Goal: Task Accomplishment & Management: Complete application form

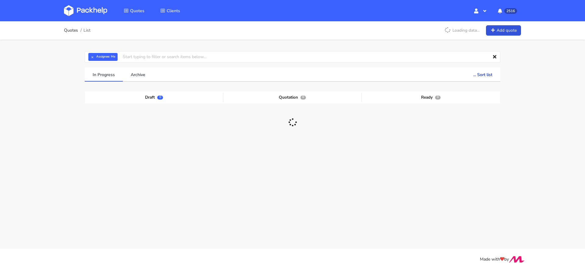
click at [497, 24] on div "Quotes List Loading data... Add quote" at bounding box center [292, 30] width 457 height 12
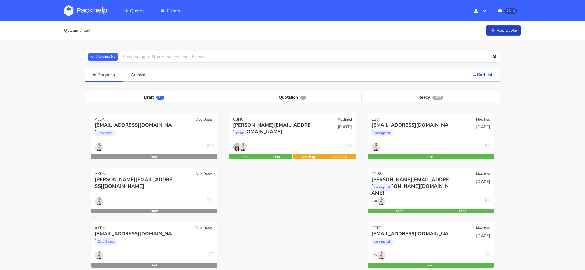
click at [504, 32] on link "Add quote" at bounding box center [503, 30] width 35 height 11
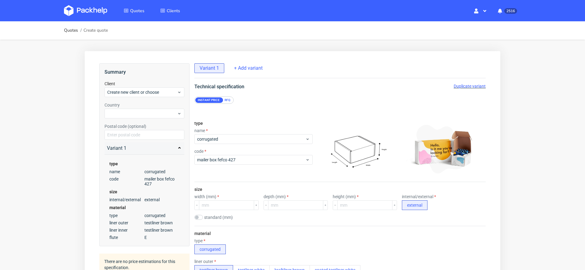
scroll to position [2, 0]
click at [200, 215] on input "checkbox" at bounding box center [198, 217] width 9 height 5
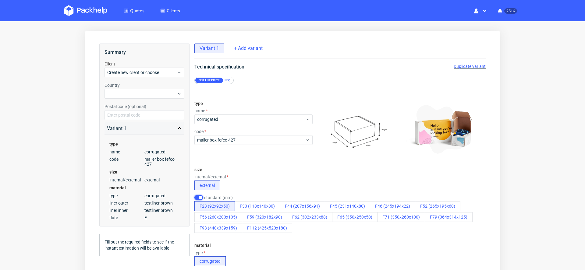
scroll to position [21, 0]
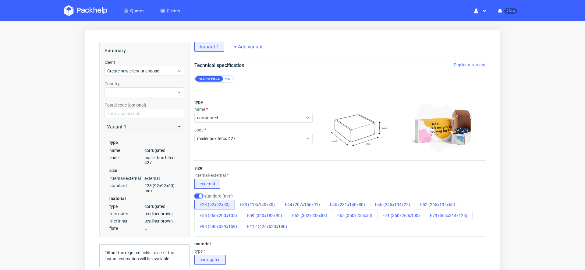
click at [199, 194] on input "checkbox" at bounding box center [198, 196] width 9 height 5
checkbox input "false"
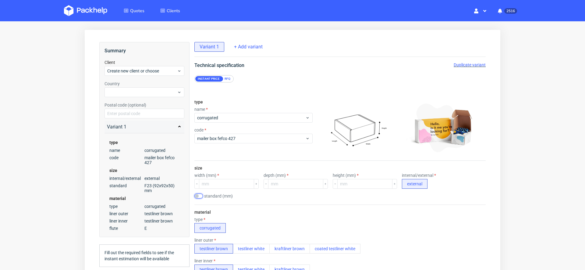
scroll to position [0, 0]
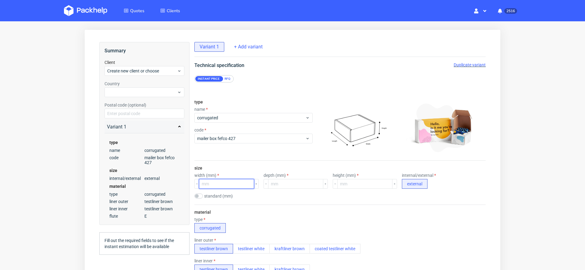
click at [220, 185] on input "number" at bounding box center [226, 184] width 55 height 10
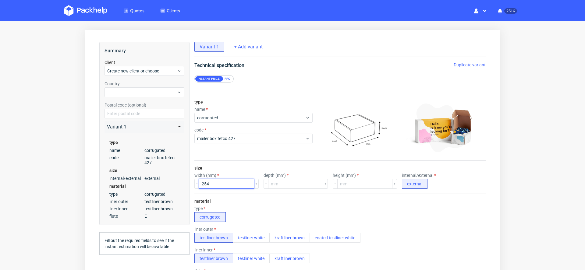
type input "254"
click at [301, 196] on div "material type corrugated liner outer testliner brown testliner white kraftliner…" at bounding box center [339, 252] width 291 height 117
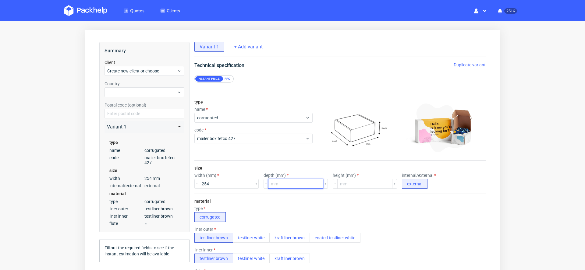
click at [278, 182] on input "number" at bounding box center [295, 184] width 55 height 10
type input "188"
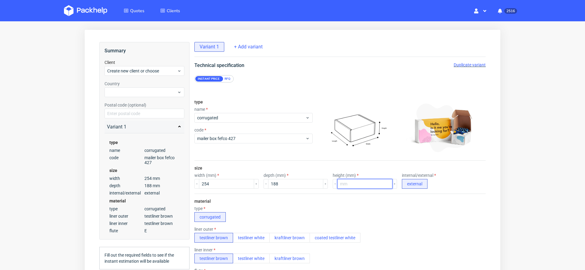
click at [343, 187] on input "number" at bounding box center [364, 184] width 55 height 10
type input "64"
click at [426, 211] on div "type corrugated" at bounding box center [339, 214] width 291 height 16
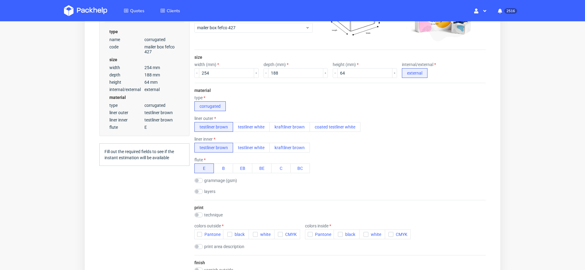
scroll to position [187, 0]
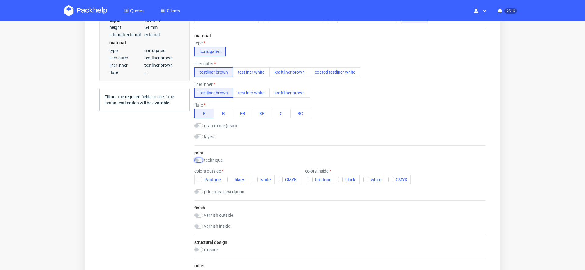
click at [200, 159] on input "checkbox" at bounding box center [198, 160] width 9 height 5
checkbox input "true"
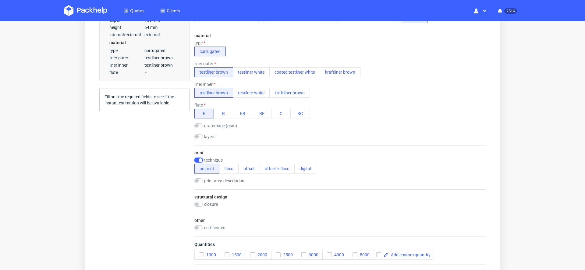
scroll to position [0, 0]
click at [274, 164] on button "offset + flexo" at bounding box center [277, 169] width 35 height 10
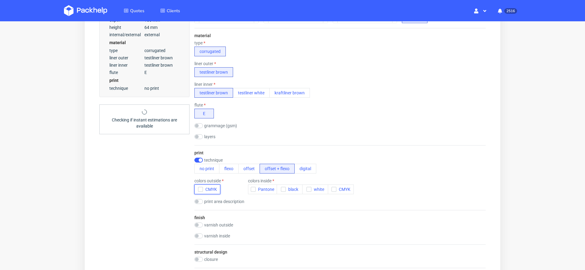
click at [211, 189] on span "CMYK" at bounding box center [210, 189] width 14 height 5
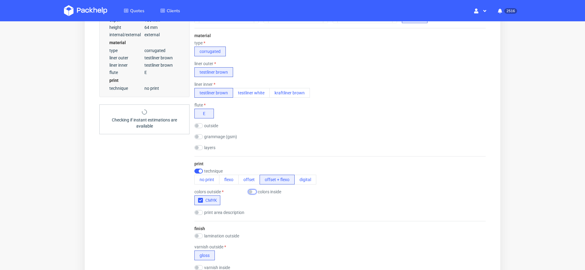
click at [253, 190] on input "checkbox" at bounding box center [252, 192] width 9 height 5
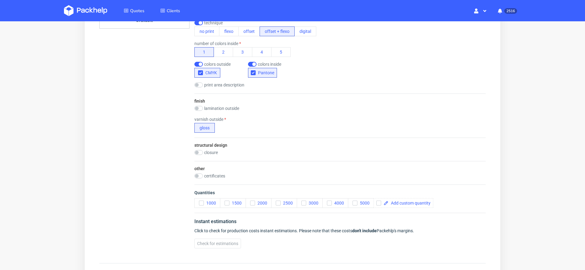
scroll to position [394, 0]
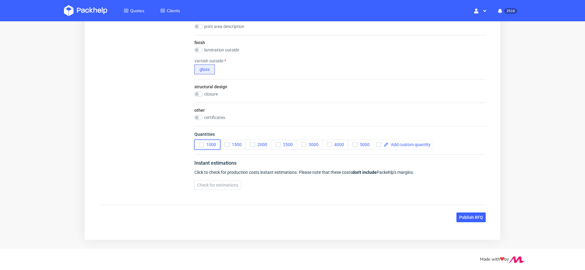
click at [204, 145] on button "1000" at bounding box center [207, 145] width 26 height 10
click at [230, 183] on span "Check for estimations" at bounding box center [217, 185] width 41 height 4
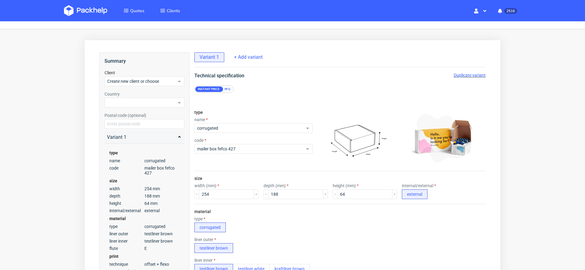
scroll to position [0, 0]
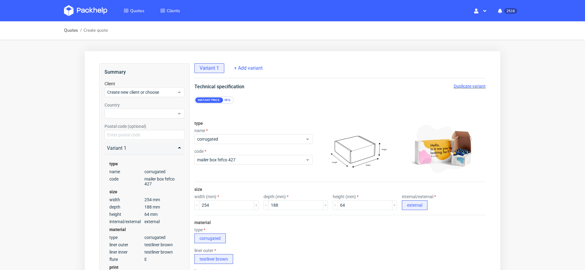
click at [230, 98] on div "RFQ" at bounding box center [227, 100] width 11 height 5
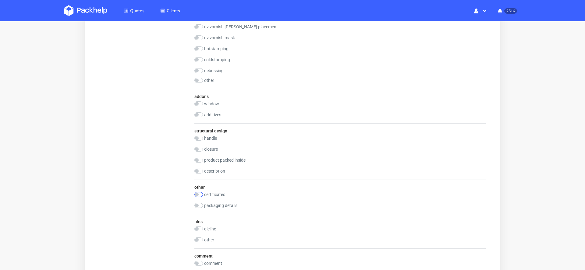
scroll to position [602, 0]
click at [198, 226] on input "checkbox" at bounding box center [198, 228] width 9 height 5
checkbox input "true"
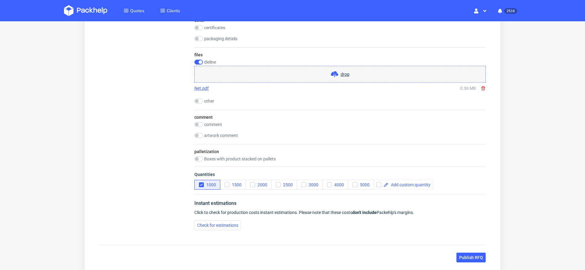
scroll to position [808, 0]
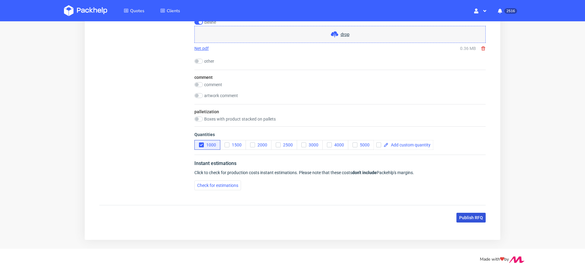
click at [471, 216] on span "Publish RFQ" at bounding box center [471, 218] width 24 height 4
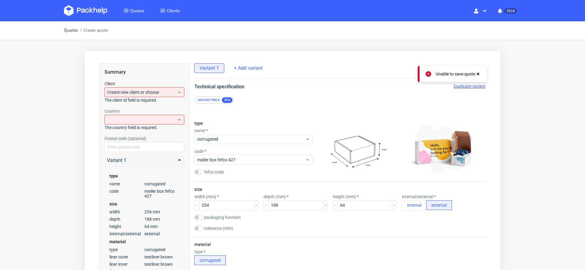
scroll to position [0, 0]
click at [133, 92] on span "Create new client or choose" at bounding box center [142, 92] width 70 height 6
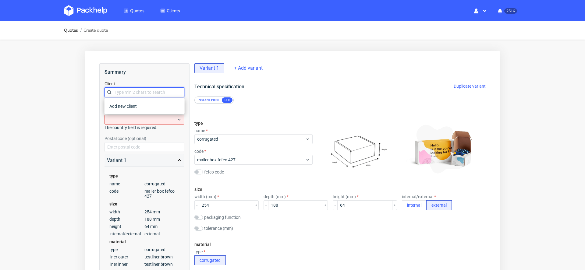
paste input "@printed.com"
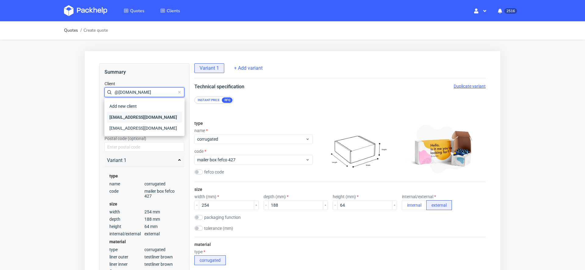
type input "@printed.com"
click at [156, 119] on div "[EMAIL_ADDRESS][DOMAIN_NAME]" at bounding box center [144, 117] width 75 height 11
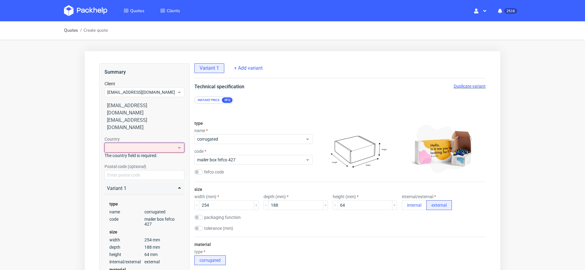
click at [148, 143] on div at bounding box center [145, 148] width 80 height 10
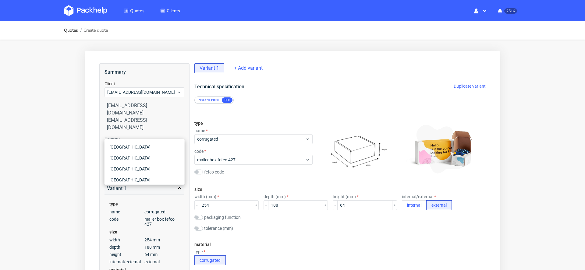
type input "p"
type input "unit"
click at [164, 170] on div "United Kingdom of Great Britain and Northern Ireland" at bounding box center [144, 176] width 75 height 23
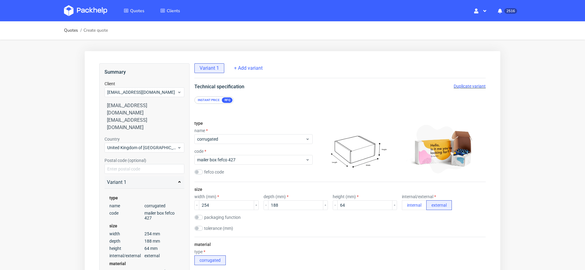
scroll to position [2, 0]
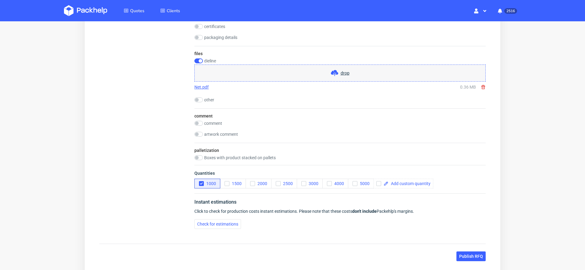
scroll to position [808, 0]
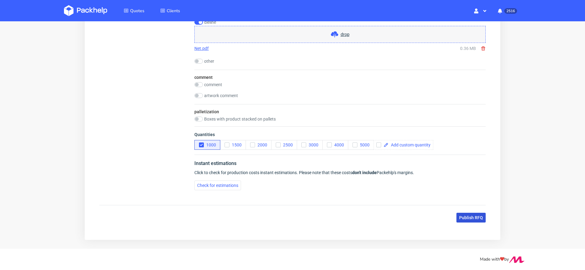
click at [468, 216] on span "Publish RFQ" at bounding box center [471, 218] width 24 height 4
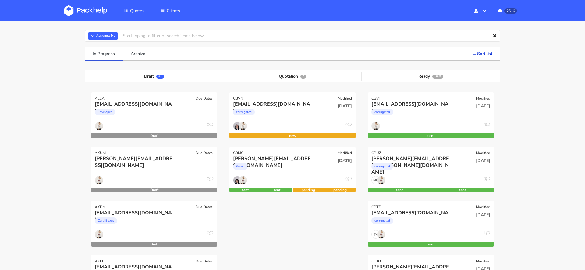
scroll to position [22, 0]
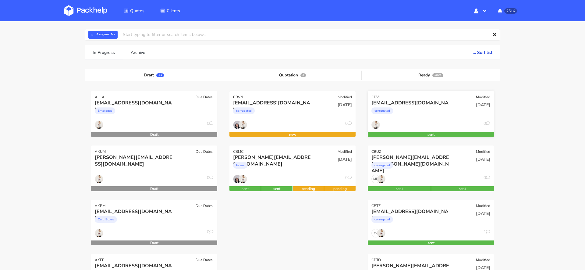
click at [433, 109] on div "corrugated" at bounding box center [412, 112] width 81 height 12
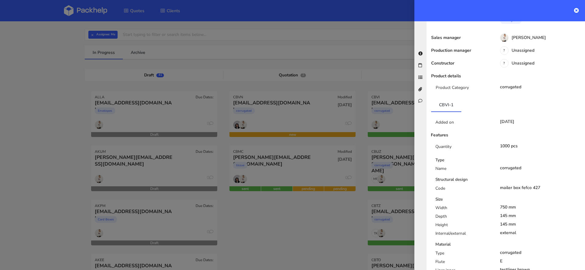
scroll to position [0, 0]
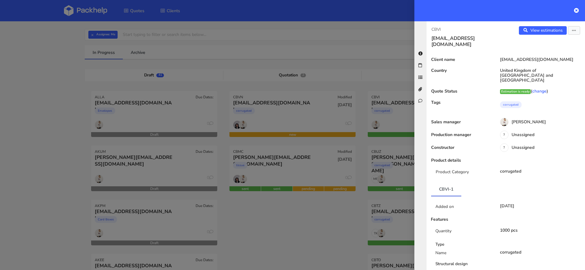
click at [363, 218] on div at bounding box center [292, 135] width 585 height 270
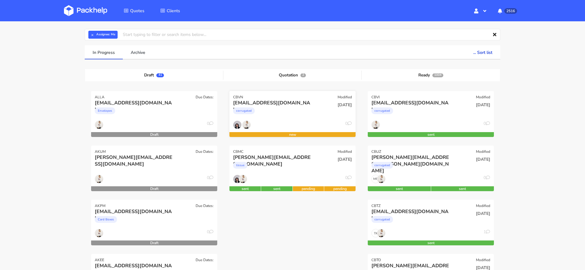
click at [307, 100] on div "[EMAIL_ADDRESS][DOMAIN_NAME]" at bounding box center [273, 103] width 81 height 7
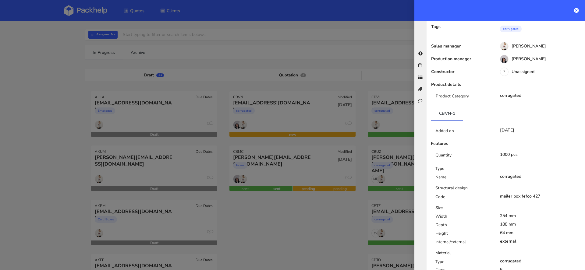
scroll to position [75, 0]
click at [272, 259] on div at bounding box center [292, 135] width 585 height 270
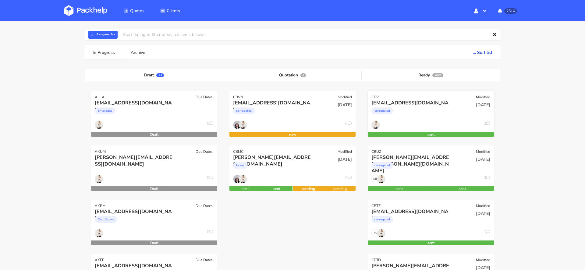
click at [438, 111] on div "corrugated" at bounding box center [412, 112] width 81 height 12
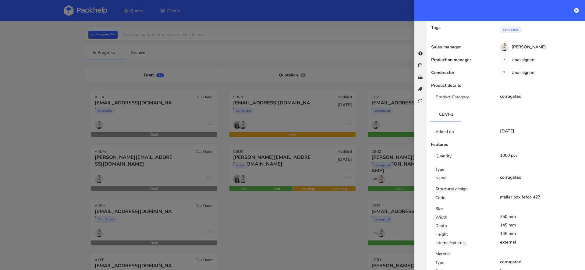
scroll to position [0, 0]
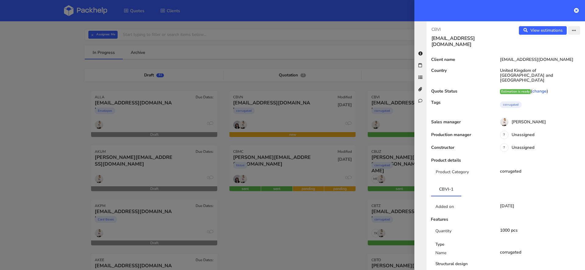
click at [574, 26] on div "CBVI outsource@printed.com View estimations View quote Edit quote Reject quote …" at bounding box center [506, 145] width 159 height 249
click at [573, 30] on icon "button" at bounding box center [574, 31] width 4 height 4
click at [545, 54] on link "Edit quote" at bounding box center [554, 54] width 54 height 10
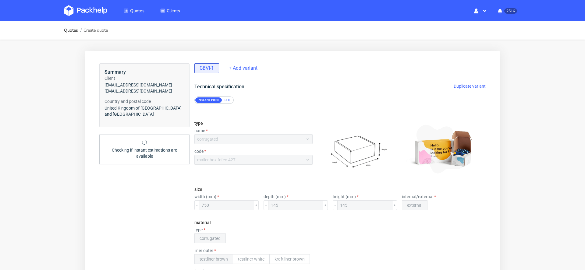
click at [463, 86] on span "Duplicate variant" at bounding box center [470, 86] width 32 height 5
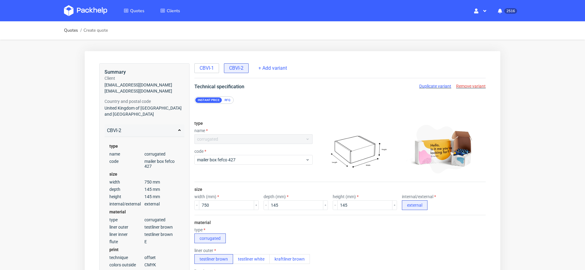
scroll to position [2, 0]
drag, startPoint x: 214, startPoint y: 205, endPoint x: 115, endPoint y: 205, distance: 98.5
type input "530"
click at [294, 207] on input "145" at bounding box center [295, 206] width 55 height 10
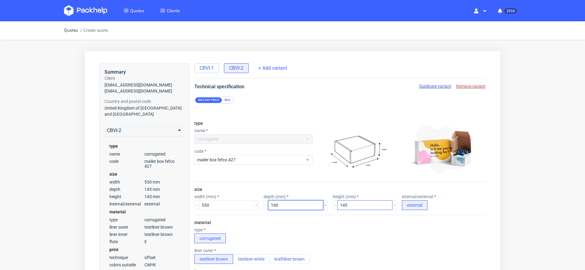
type input "160"
click at [344, 206] on input "145" at bounding box center [364, 206] width 55 height 10
type input "160"
click at [458, 210] on div "size width (mm) 530 depth (mm) 160 height (mm) 160 internal/external external" at bounding box center [339, 198] width 291 height 33
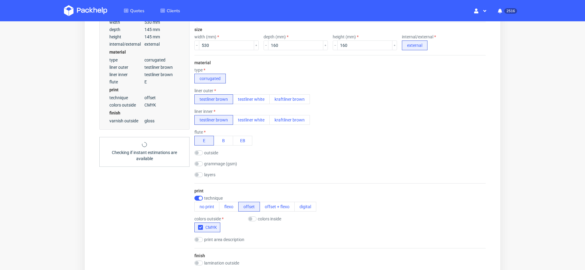
scroll to position [385, 0]
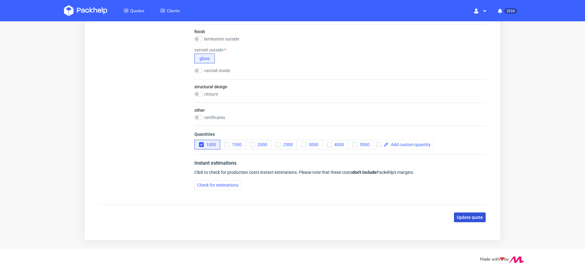
click at [460, 216] on span "Update quote" at bounding box center [470, 218] width 26 height 4
click at [227, 185] on span "Check for estimations" at bounding box center [217, 185] width 41 height 4
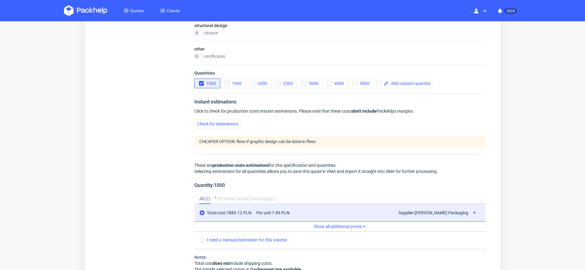
scroll to position [540, 0]
